Goal: Information Seeking & Learning: Learn about a topic

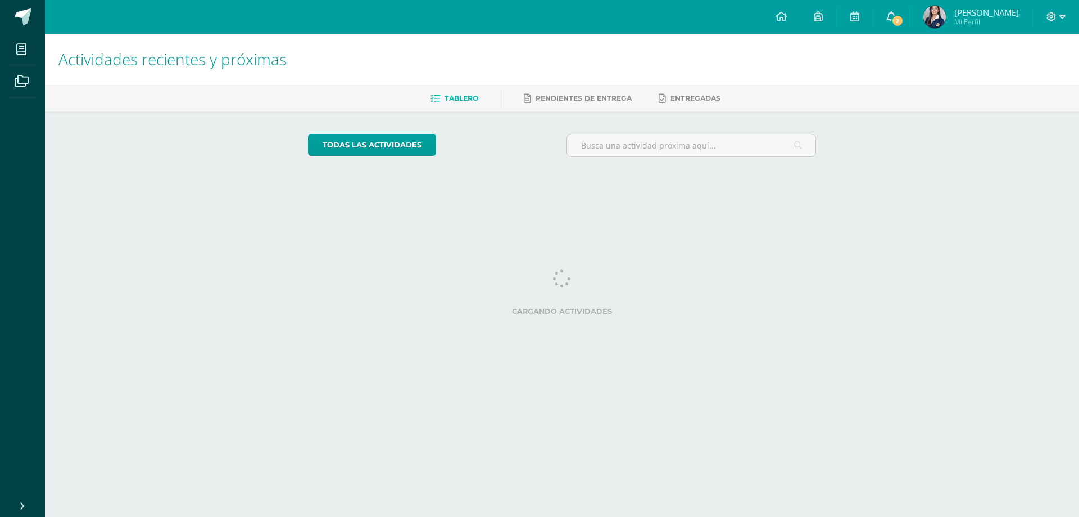
click at [893, 18] on span "2" at bounding box center [898, 21] width 12 height 12
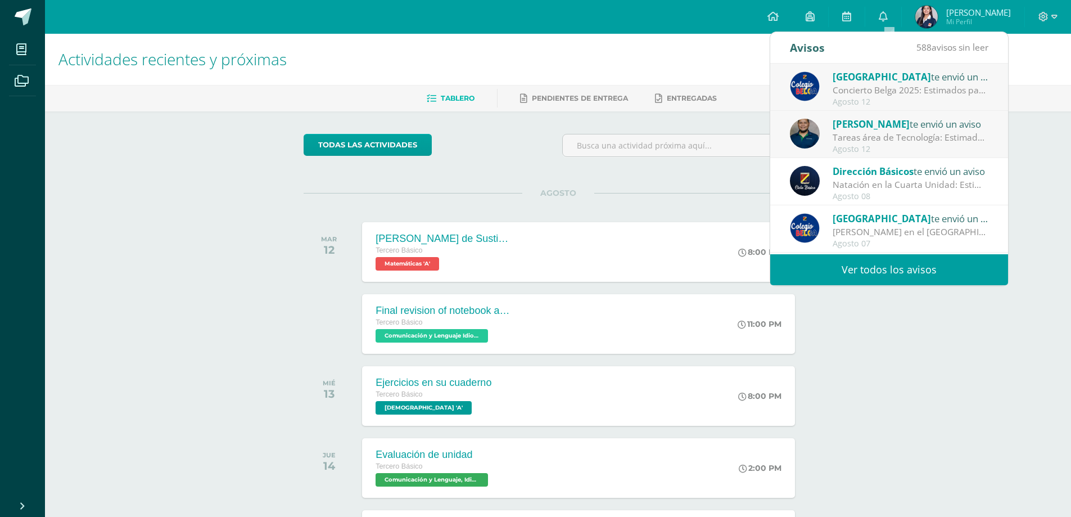
click at [891, 142] on div "Tareas área de Tecnología: Estimados padres de familia: Reciban un cordial salu…" at bounding box center [911, 137] width 156 height 13
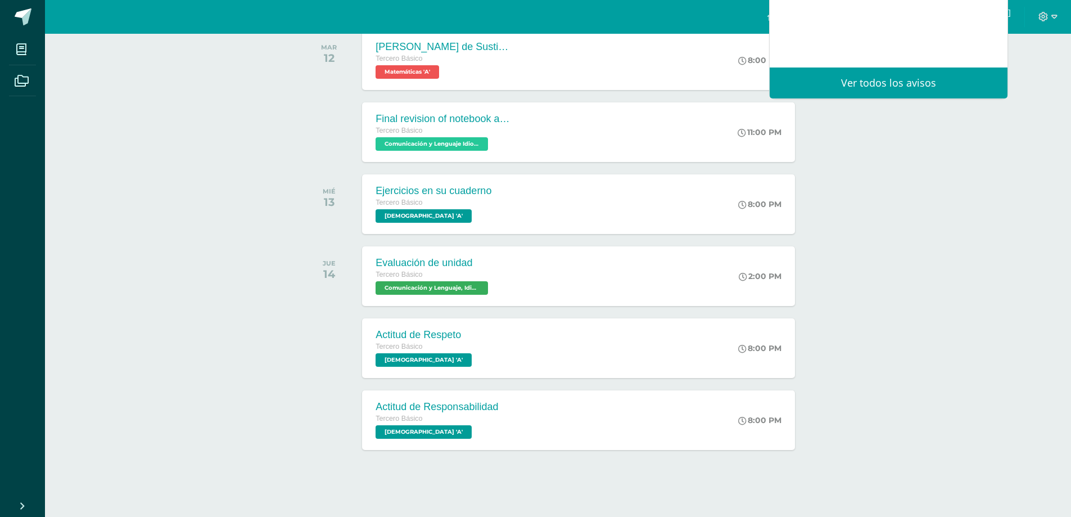
scroll to position [196, 0]
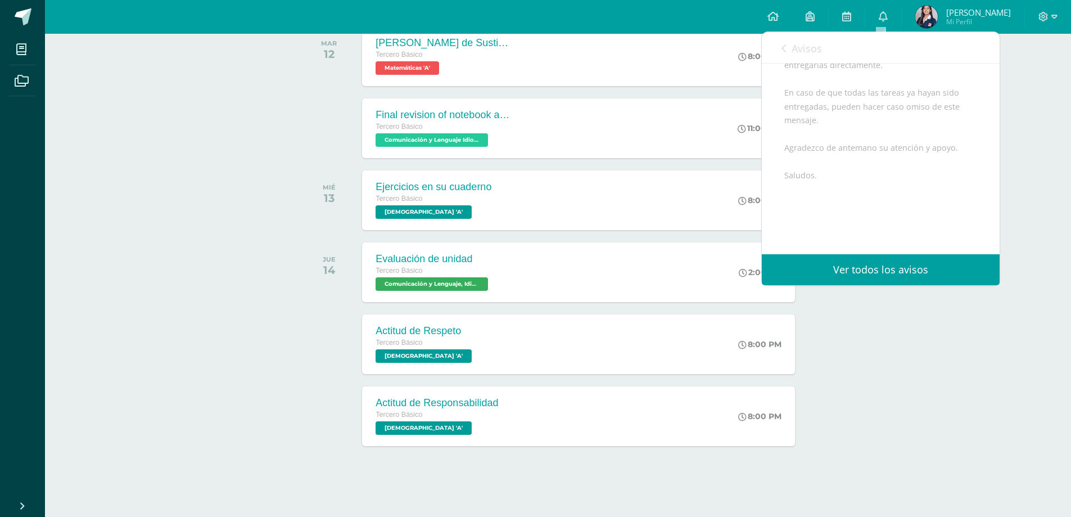
click at [197, 227] on div "Actividades recientes y próximas Tablero Pendientes de entrega Entregadas todas…" at bounding box center [558, 177] width 1026 height 678
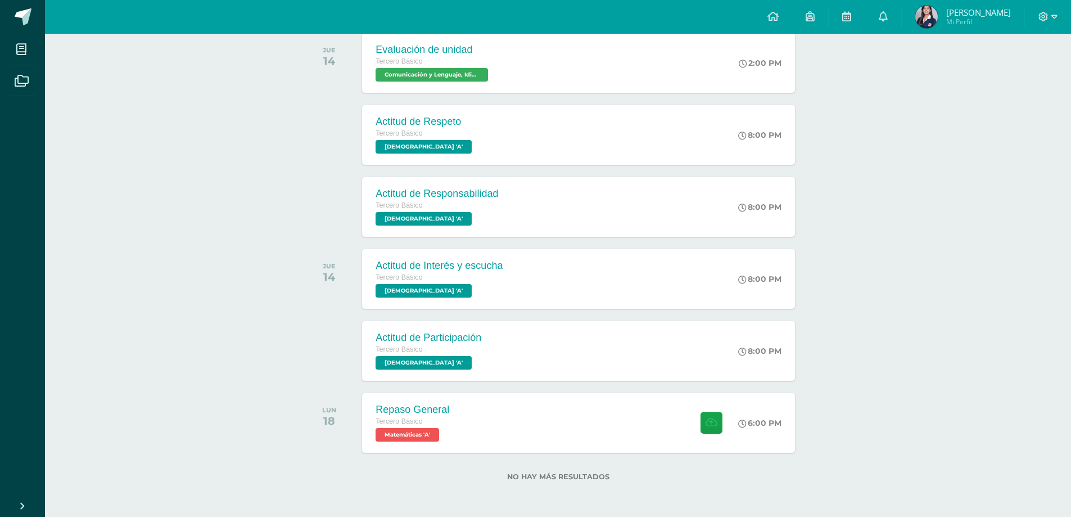
scroll to position [67, 0]
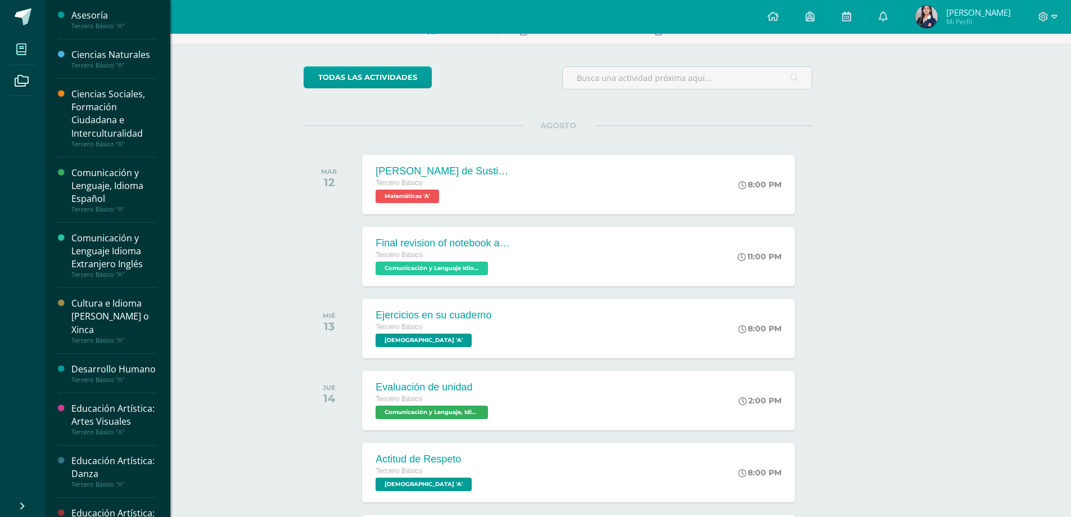
click at [27, 45] on span at bounding box center [21, 49] width 25 height 25
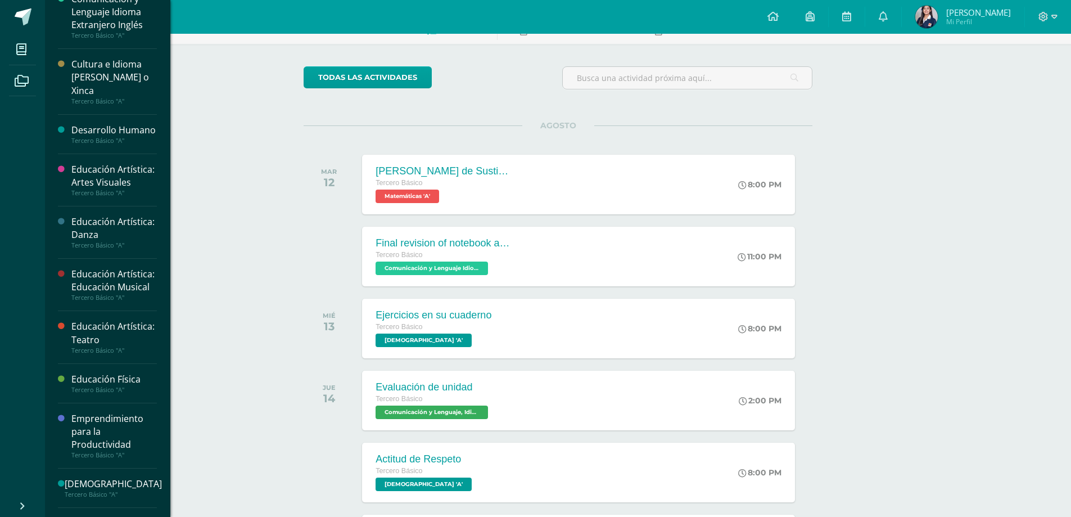
scroll to position [374, 0]
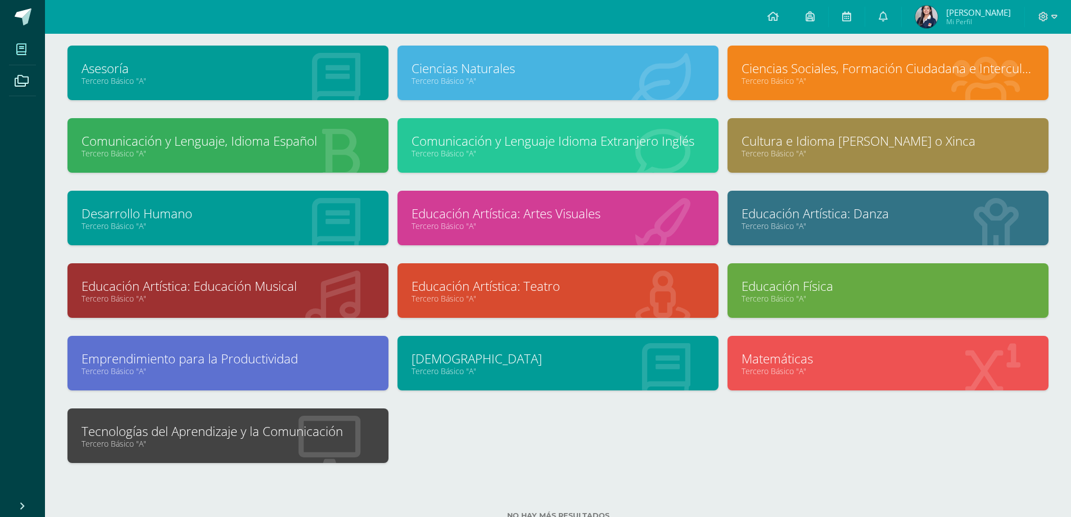
scroll to position [101, 0]
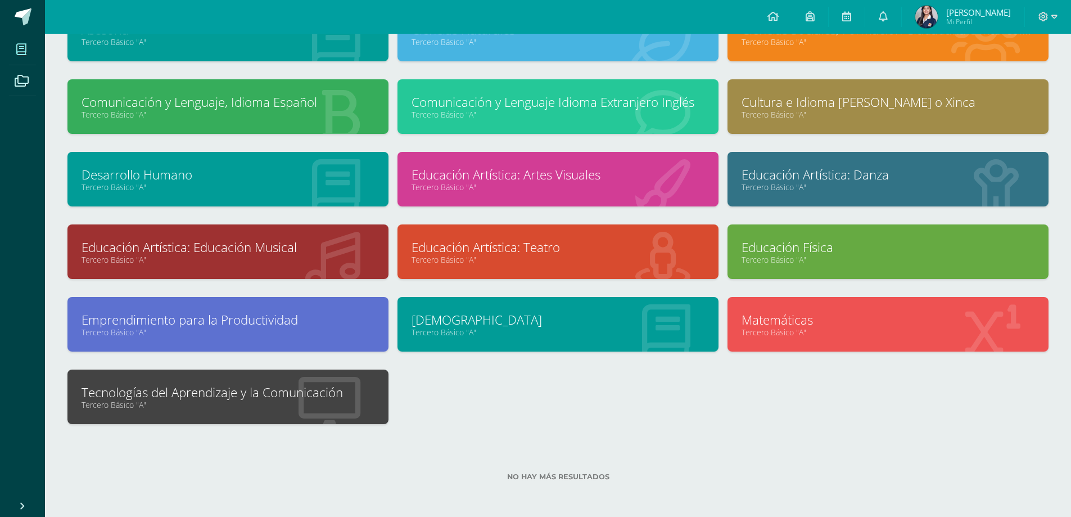
click at [304, 390] on link "Tecnologías del Aprendizaje y la Comunicación" at bounding box center [228, 391] width 293 height 17
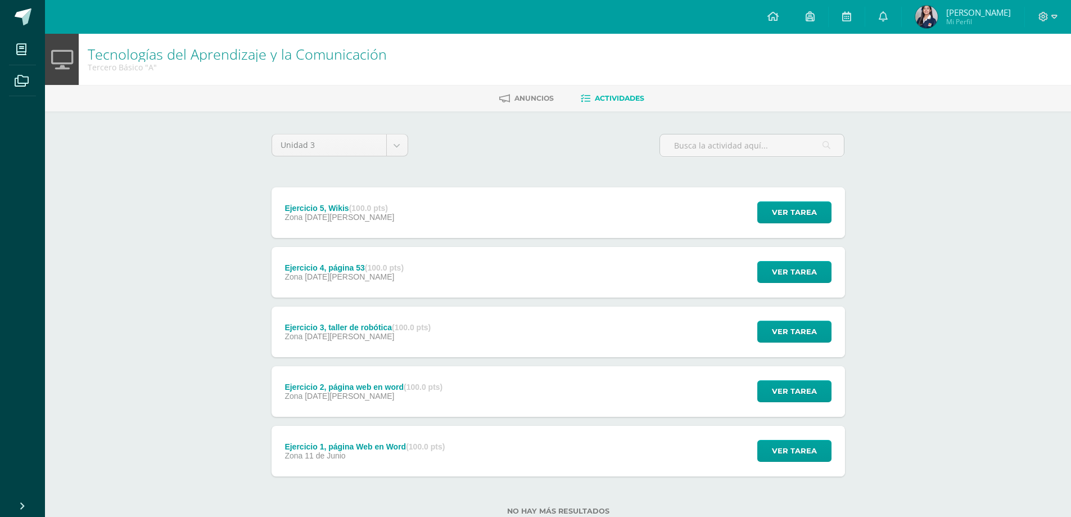
click at [453, 219] on div "Ejercicio 5, Wikis (100.0 pts) Zona [DATE][PERSON_NAME] Ver tarea Ejercicio 5, …" at bounding box center [558, 212] width 573 height 51
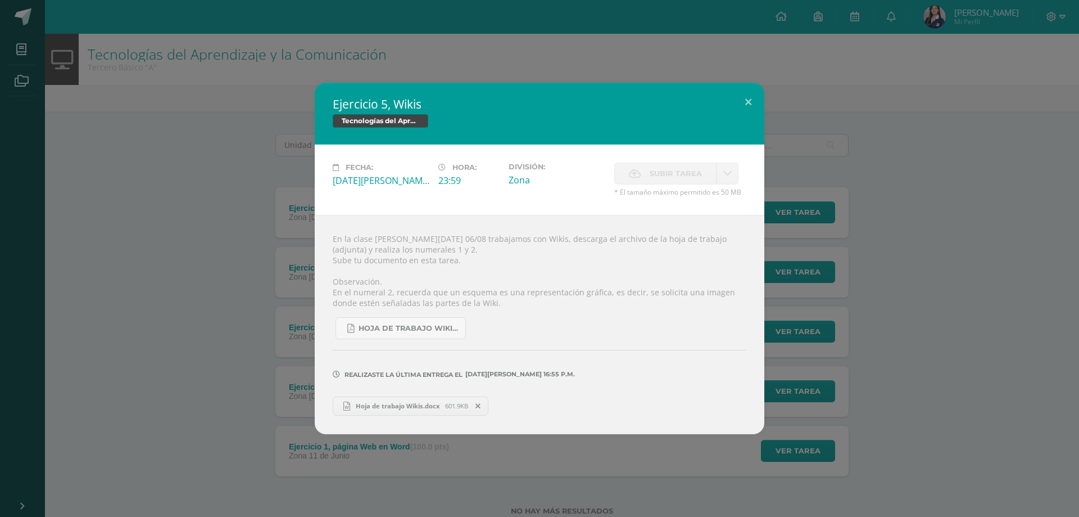
click at [129, 351] on div "Ejercicio 5, Wikis Tecnologías del Aprendizaje y la Comunicación Fecha: [DATE][…" at bounding box center [539, 258] width 1070 height 351
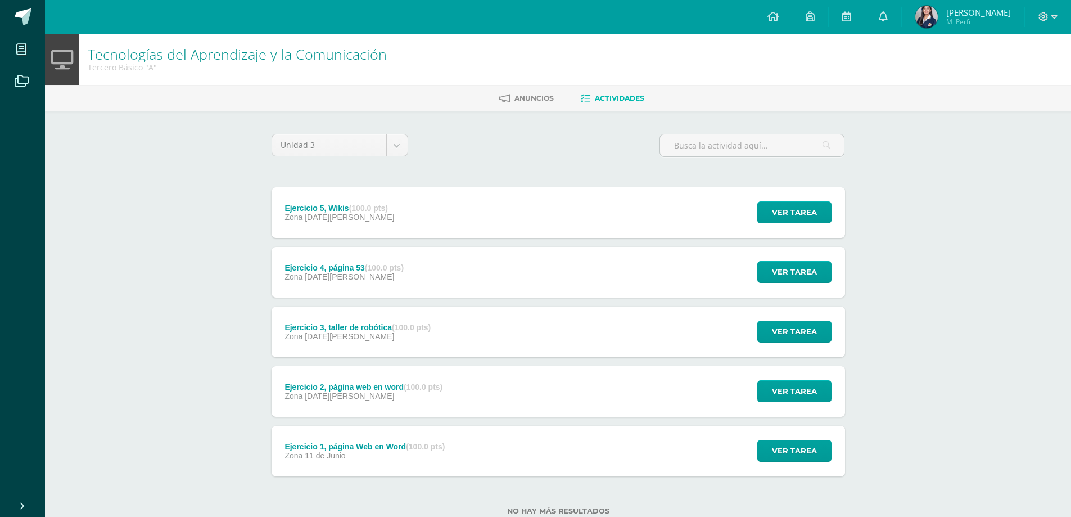
click at [394, 264] on strong "(100.0 pts)" at bounding box center [384, 267] width 39 height 9
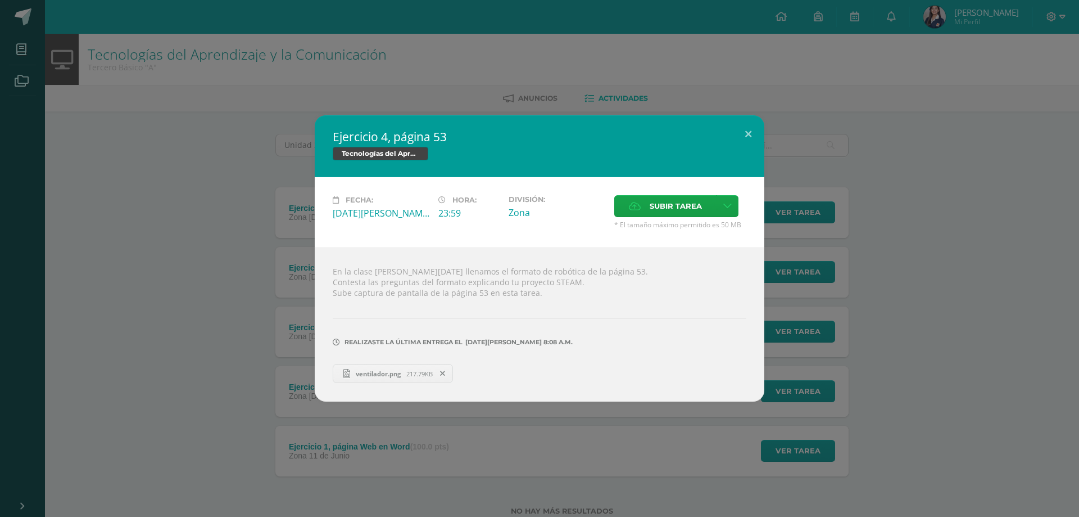
click at [247, 316] on div "Ejercicio 4, página 53 Tecnologías del Aprendizaje y la Comunicación Fecha: [DA…" at bounding box center [539, 258] width 1070 height 286
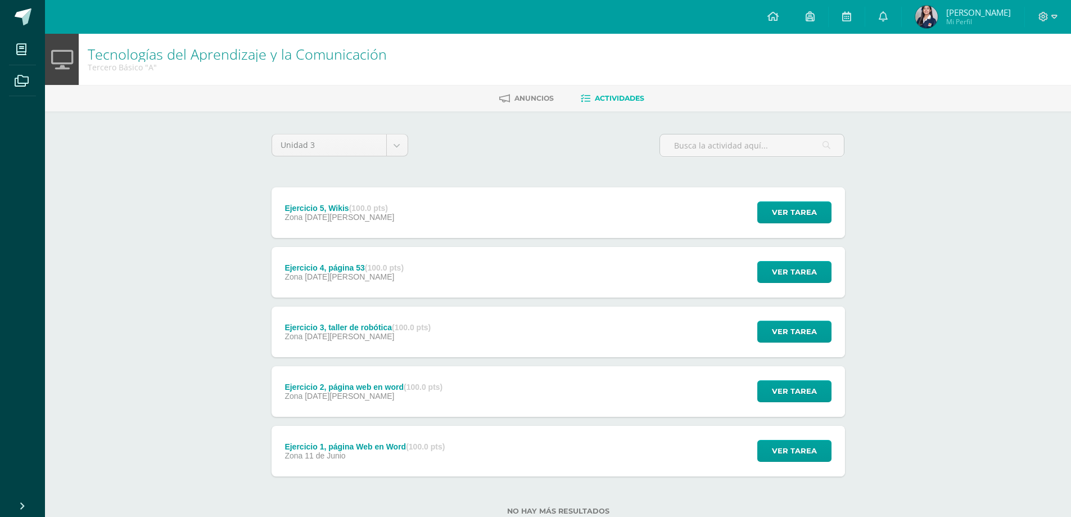
click at [327, 346] on div "Ejercicio 3, taller de robótica (100.0 pts) Zona [DATE][PERSON_NAME]" at bounding box center [358, 331] width 173 height 51
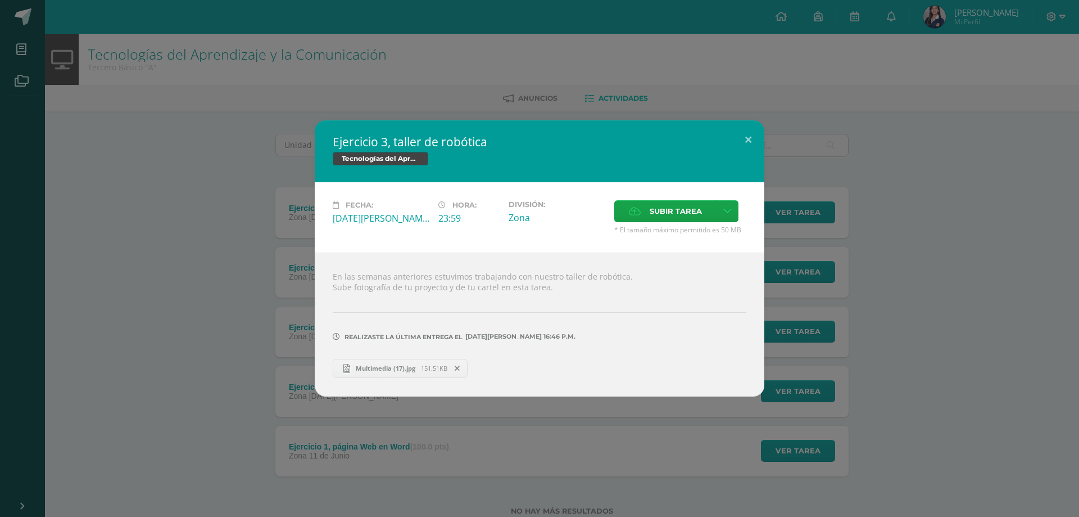
click at [167, 335] on div "Ejercicio 3, taller de robótica Tecnologías del Aprendizaje y la Comunicación F…" at bounding box center [539, 257] width 1070 height 275
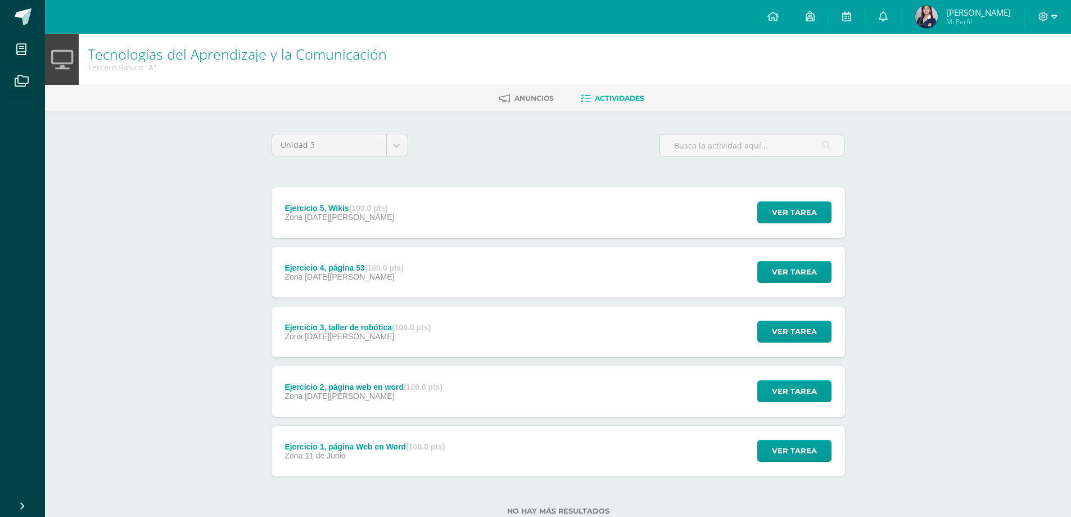
click at [286, 395] on span "Zona" at bounding box center [293, 395] width 18 height 9
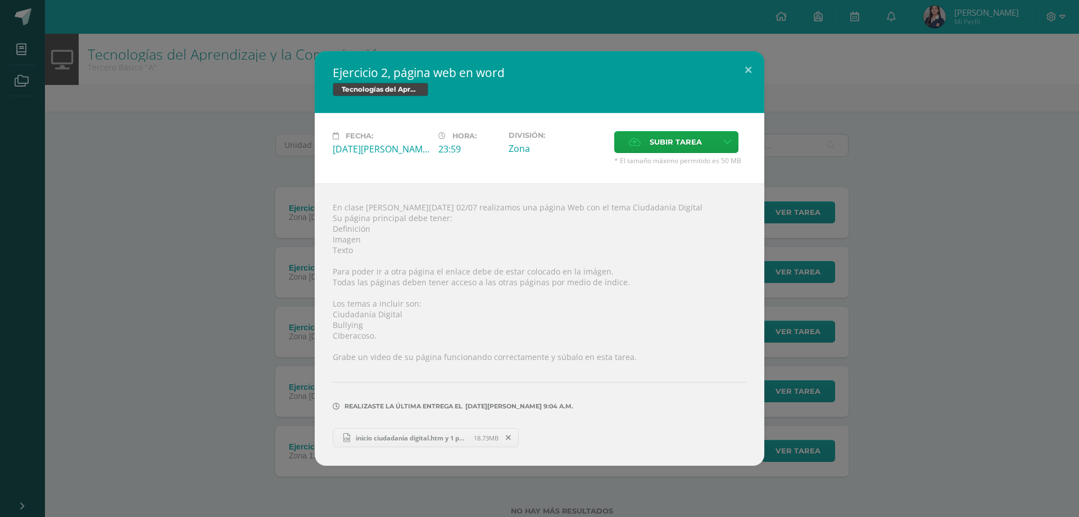
click at [181, 438] on div "Ejercicio 2, página web en word Tecnologías del Aprendizaje y la Comunicación F…" at bounding box center [539, 258] width 1070 height 414
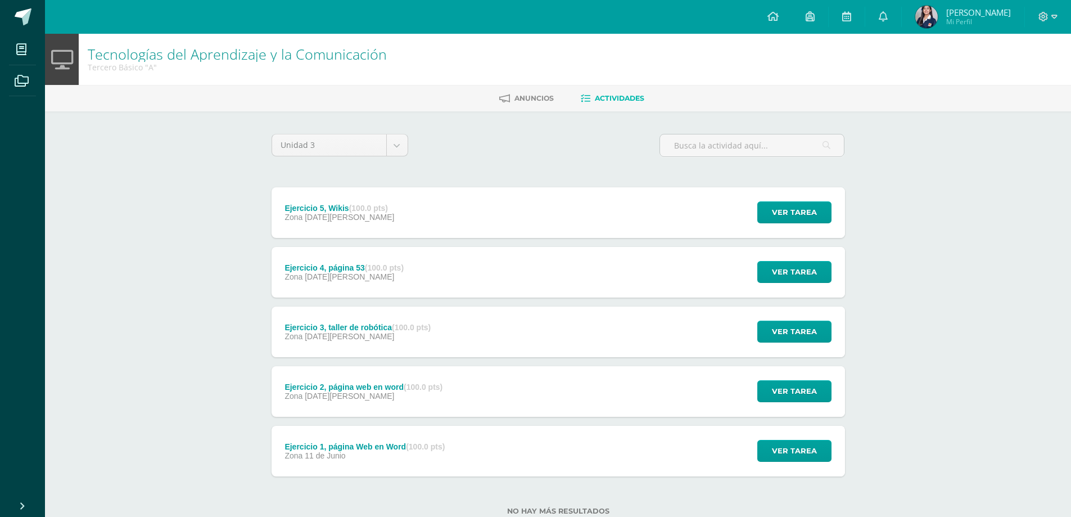
click at [344, 464] on div "Ejercicio 1, página Web en Word (100.0 pts) Zona [DATE][PERSON_NAME]" at bounding box center [365, 451] width 187 height 51
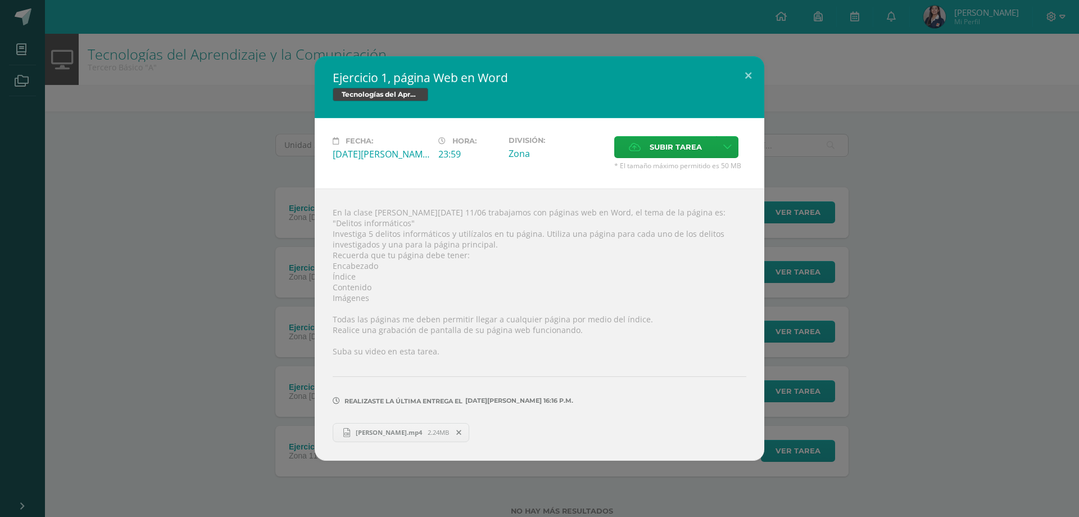
click at [206, 410] on div "Ejercicio 1, página Web en Word Tecnologías del Aprendizaje y la Comunicación F…" at bounding box center [539, 258] width 1070 height 404
